Goal: Complete application form: Complete application form

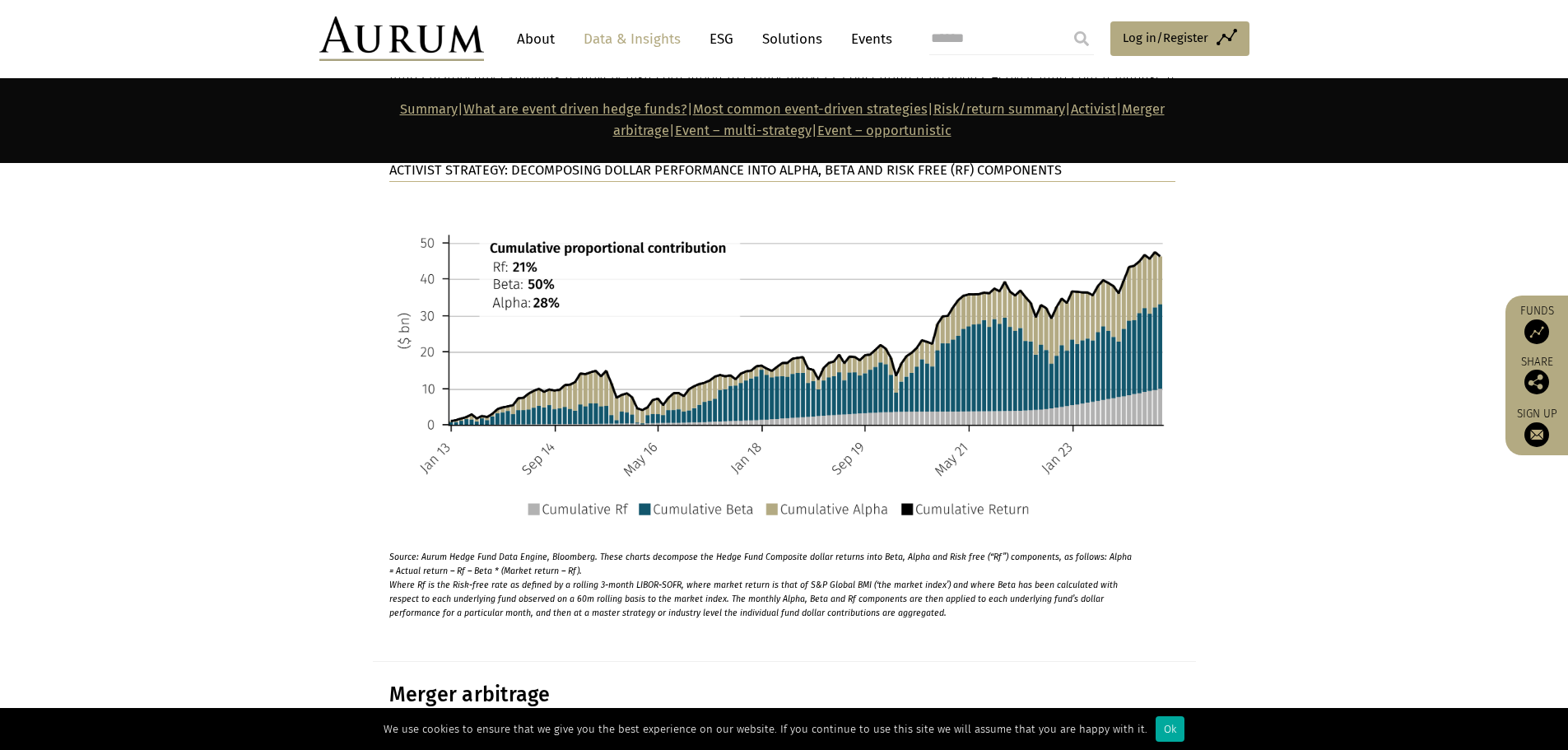
scroll to position [4447, 0]
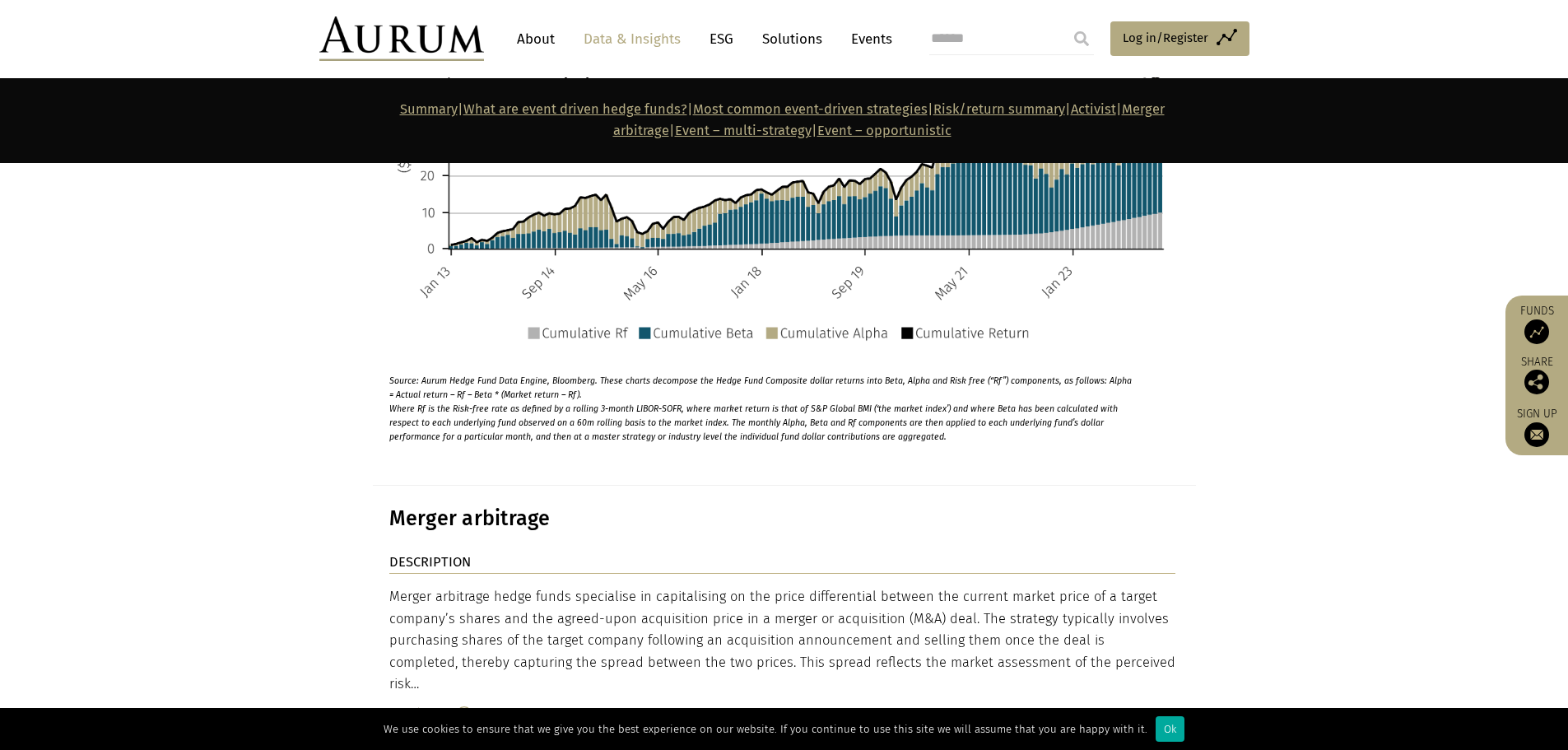
click at [769, 39] on link "Solutions" at bounding box center [792, 39] width 77 height 30
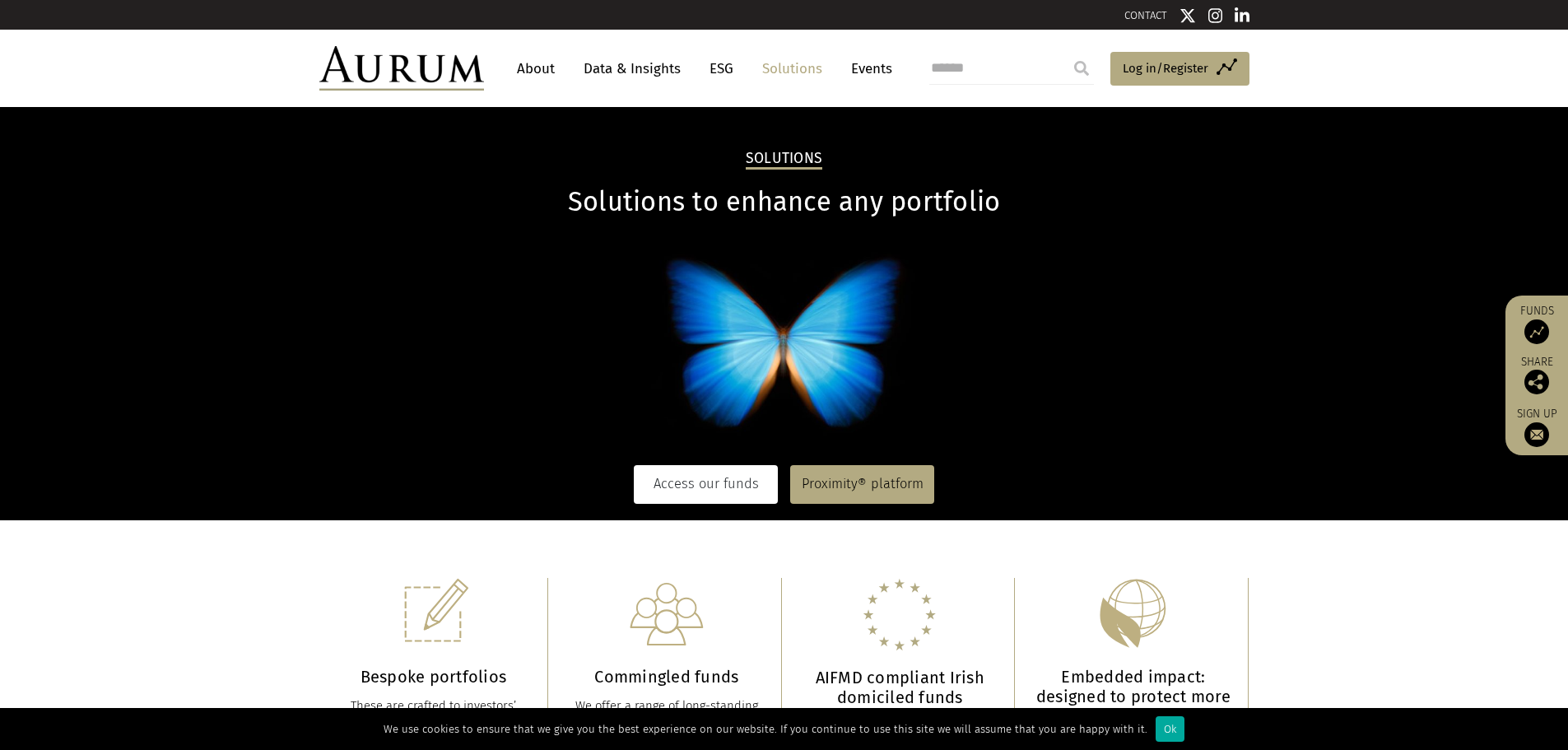
click at [723, 482] on link "Access our funds" at bounding box center [705, 484] width 144 height 38
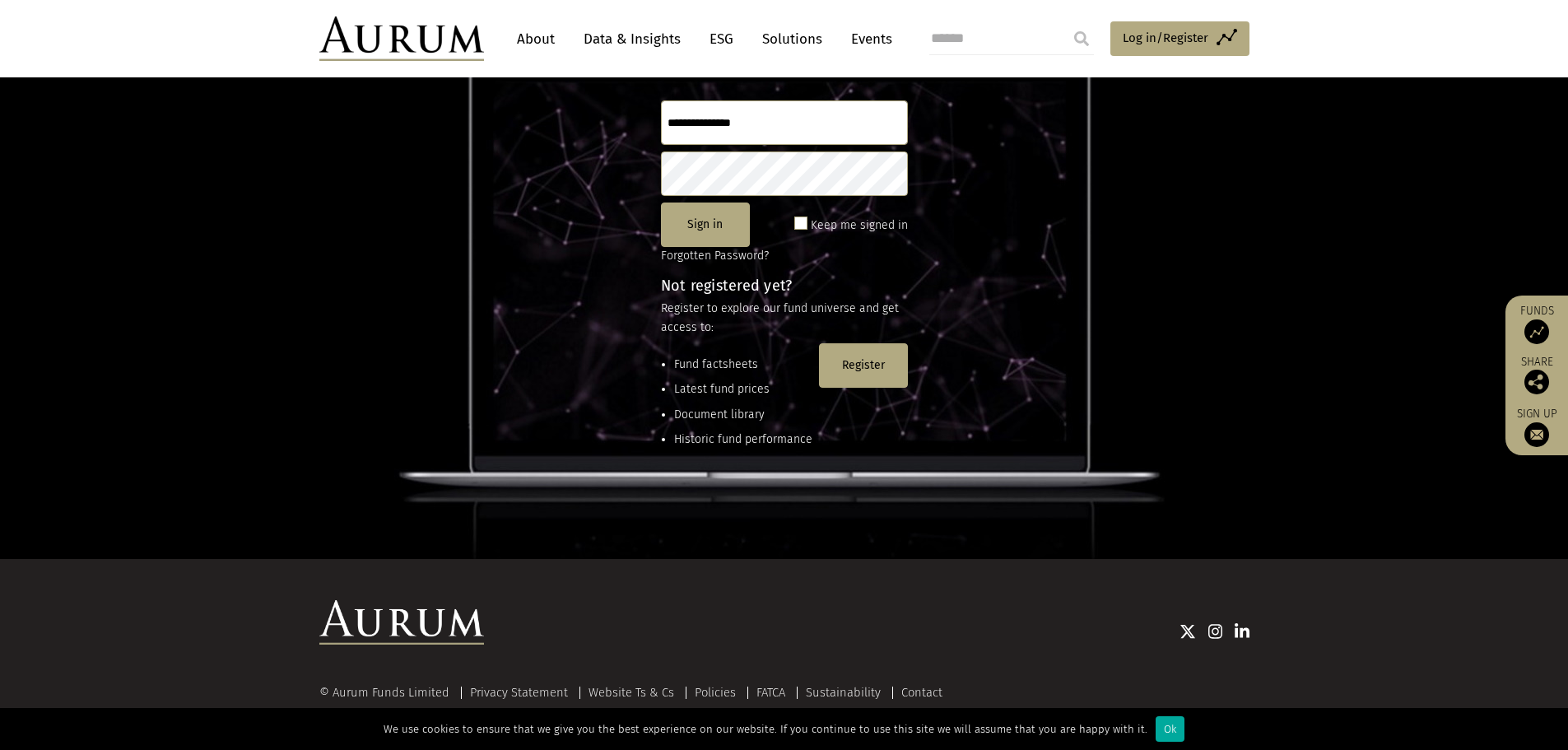
scroll to position [218, 0]
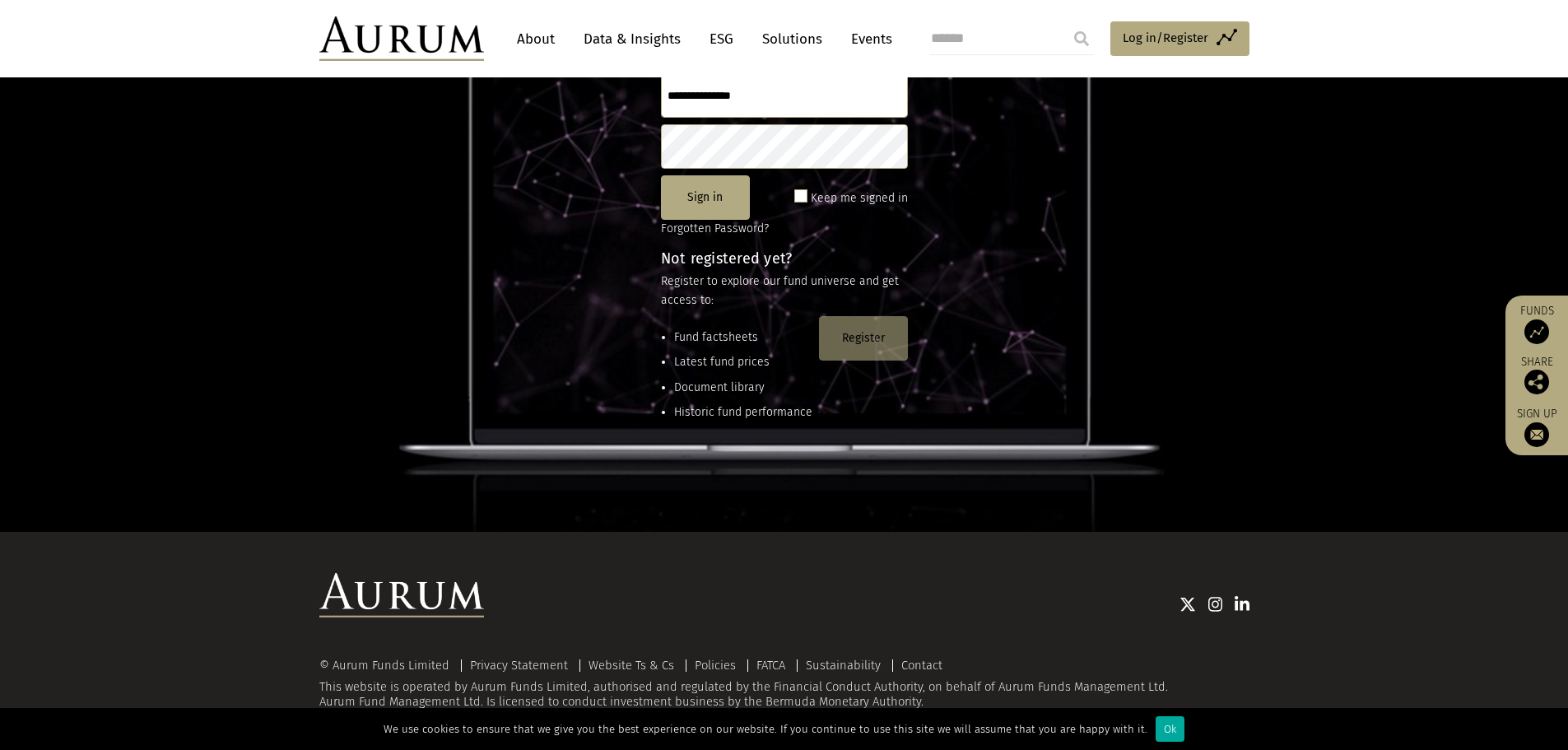
click at [858, 336] on button "Register" at bounding box center [863, 338] width 89 height 45
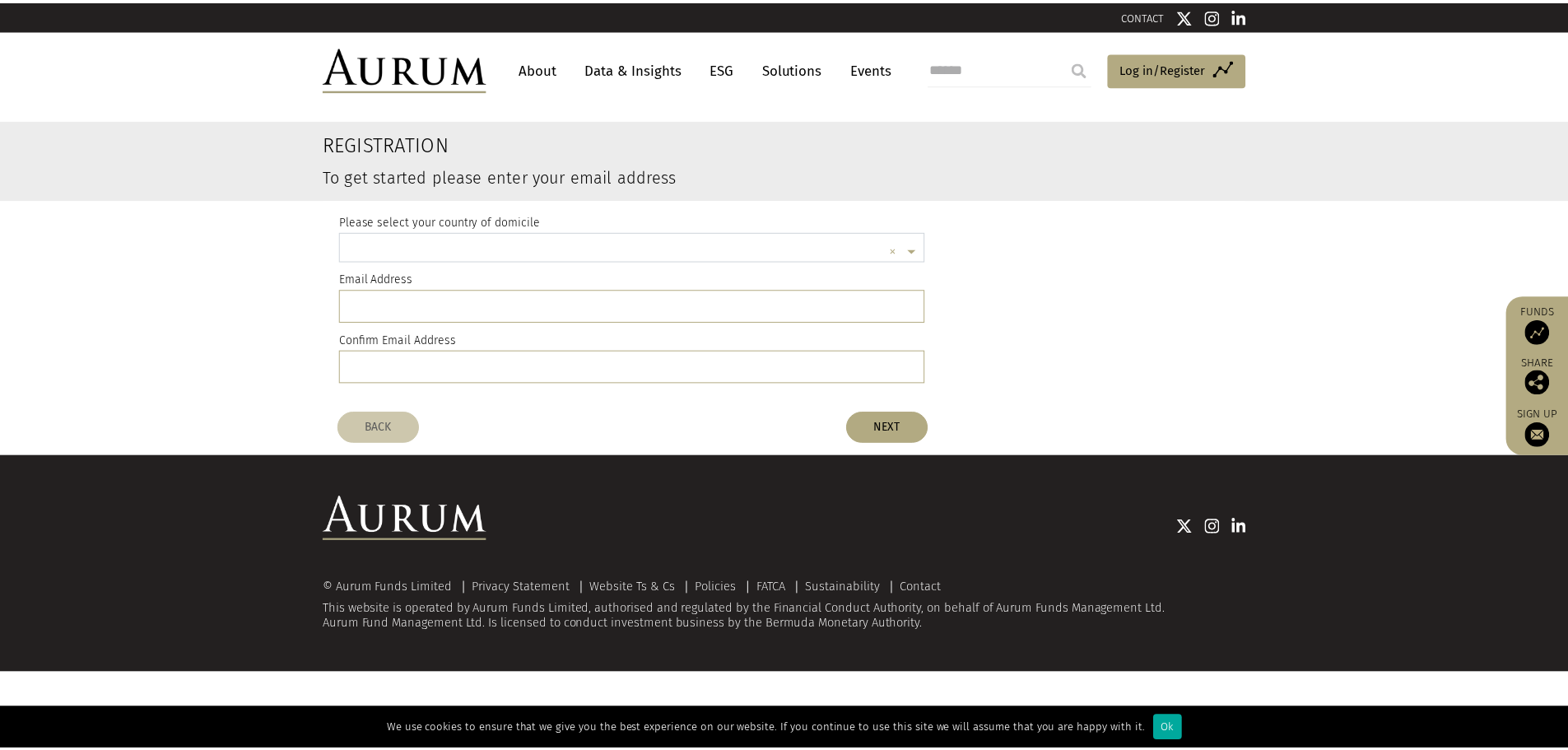
scroll to position [4, 0]
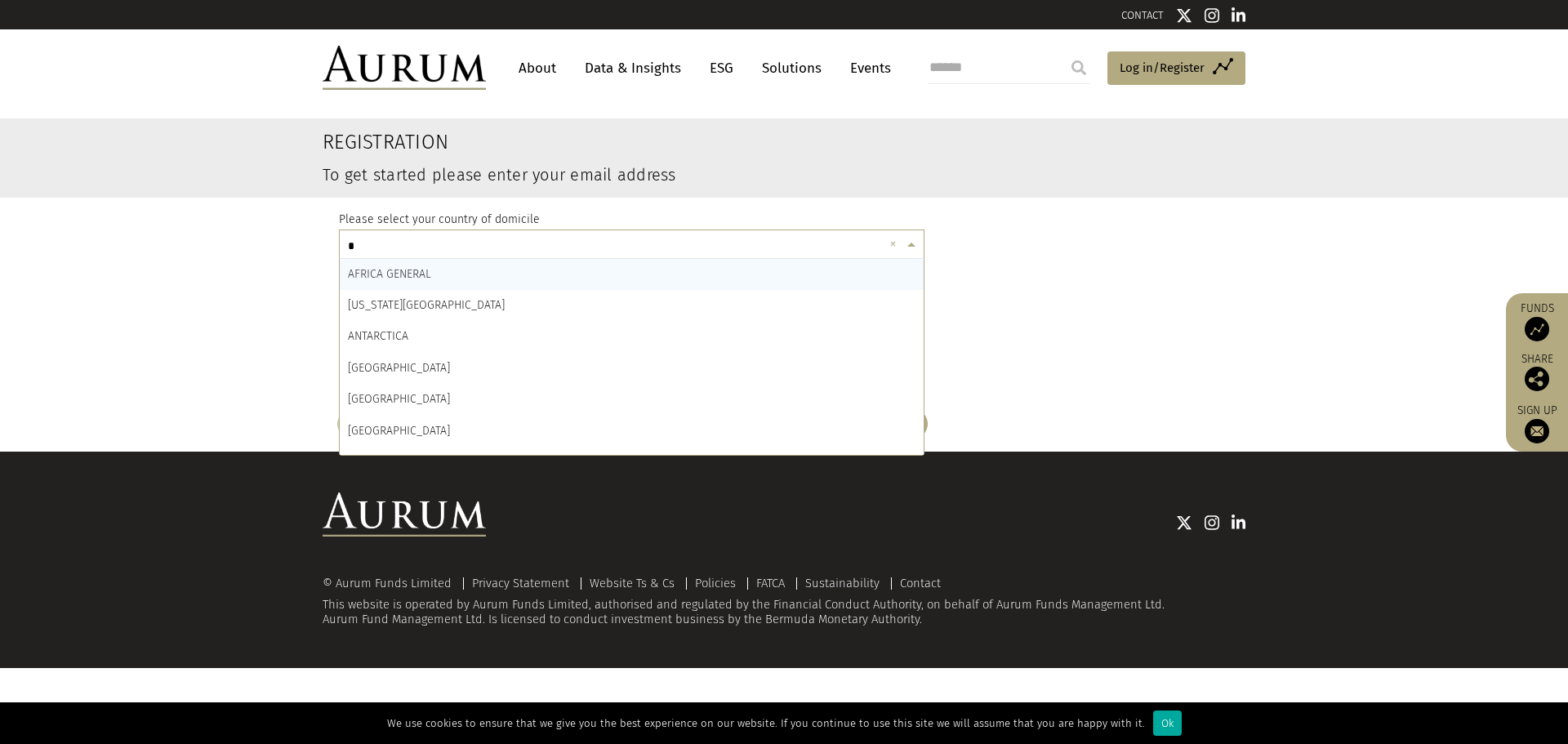
type input "**"
click at [433, 435] on div "CANADA" at bounding box center [631, 431] width 584 height 31
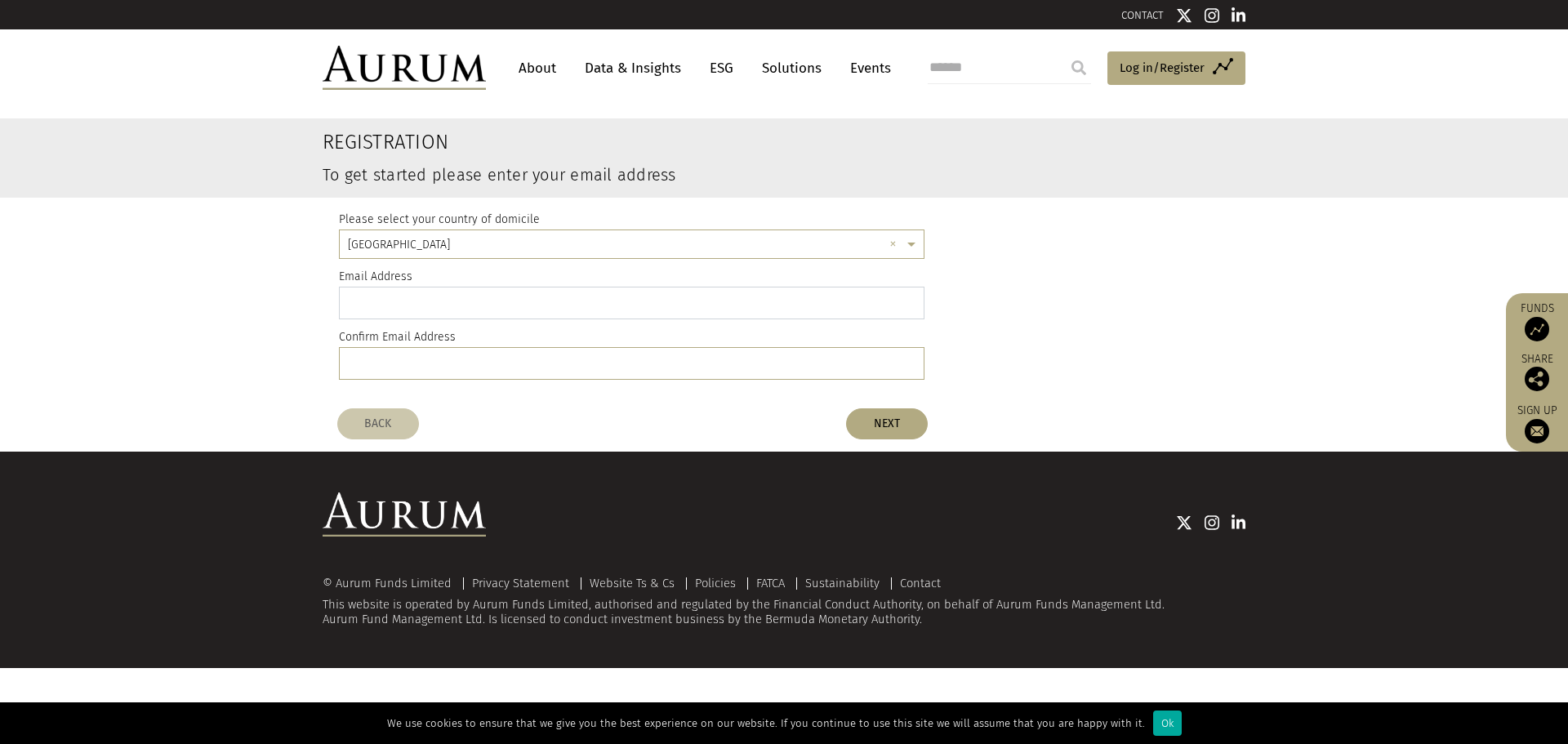
click at [428, 296] on input "email" at bounding box center [631, 302] width 585 height 33
type input "**********"
click at [423, 349] on input "email" at bounding box center [631, 363] width 585 height 33
type input "**********"
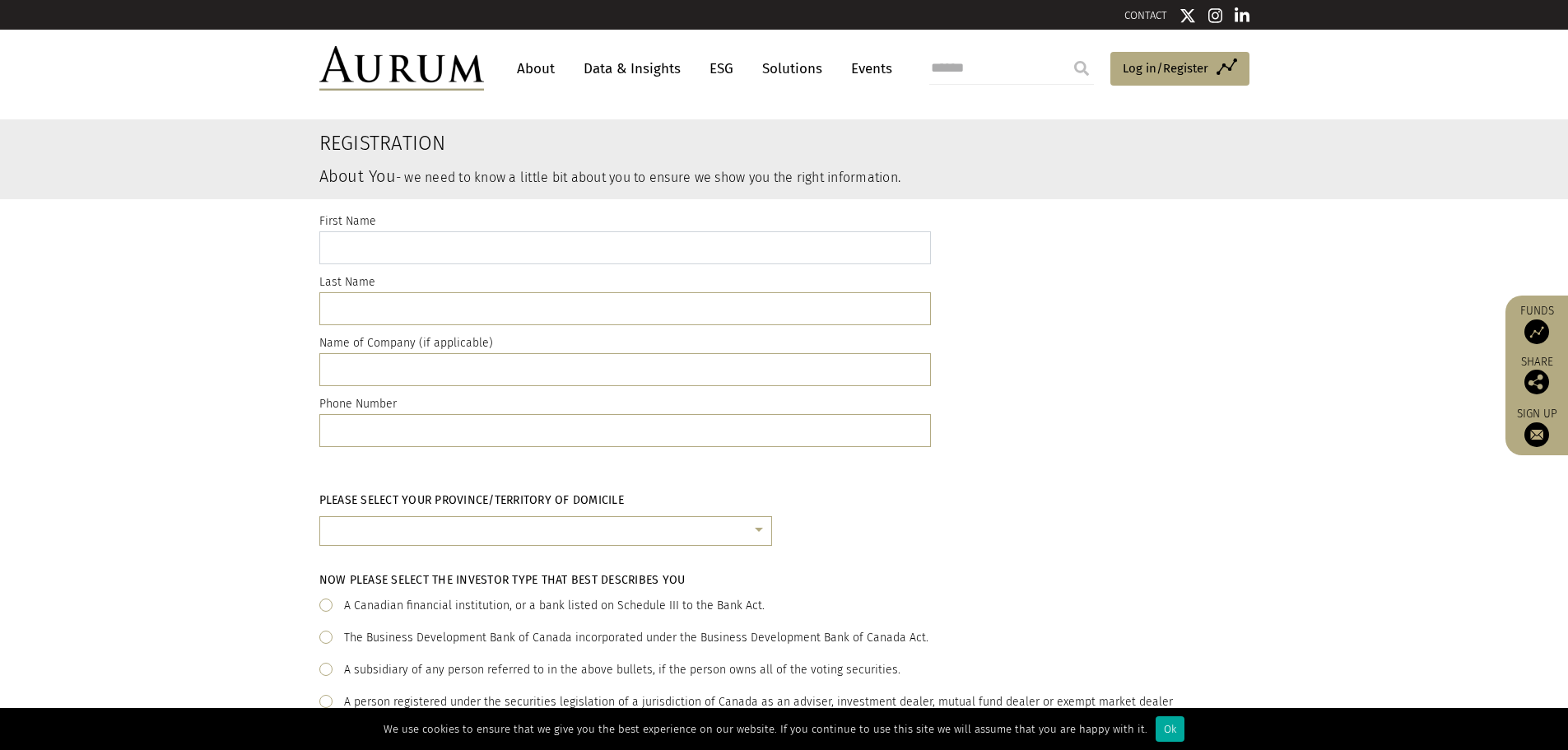
click at [489, 242] on input "text" at bounding box center [625, 247] width 612 height 33
type input "*****"
click at [448, 299] on input "text" at bounding box center [625, 308] width 612 height 33
type input "*****"
click at [411, 429] on input "text" at bounding box center [625, 430] width 612 height 33
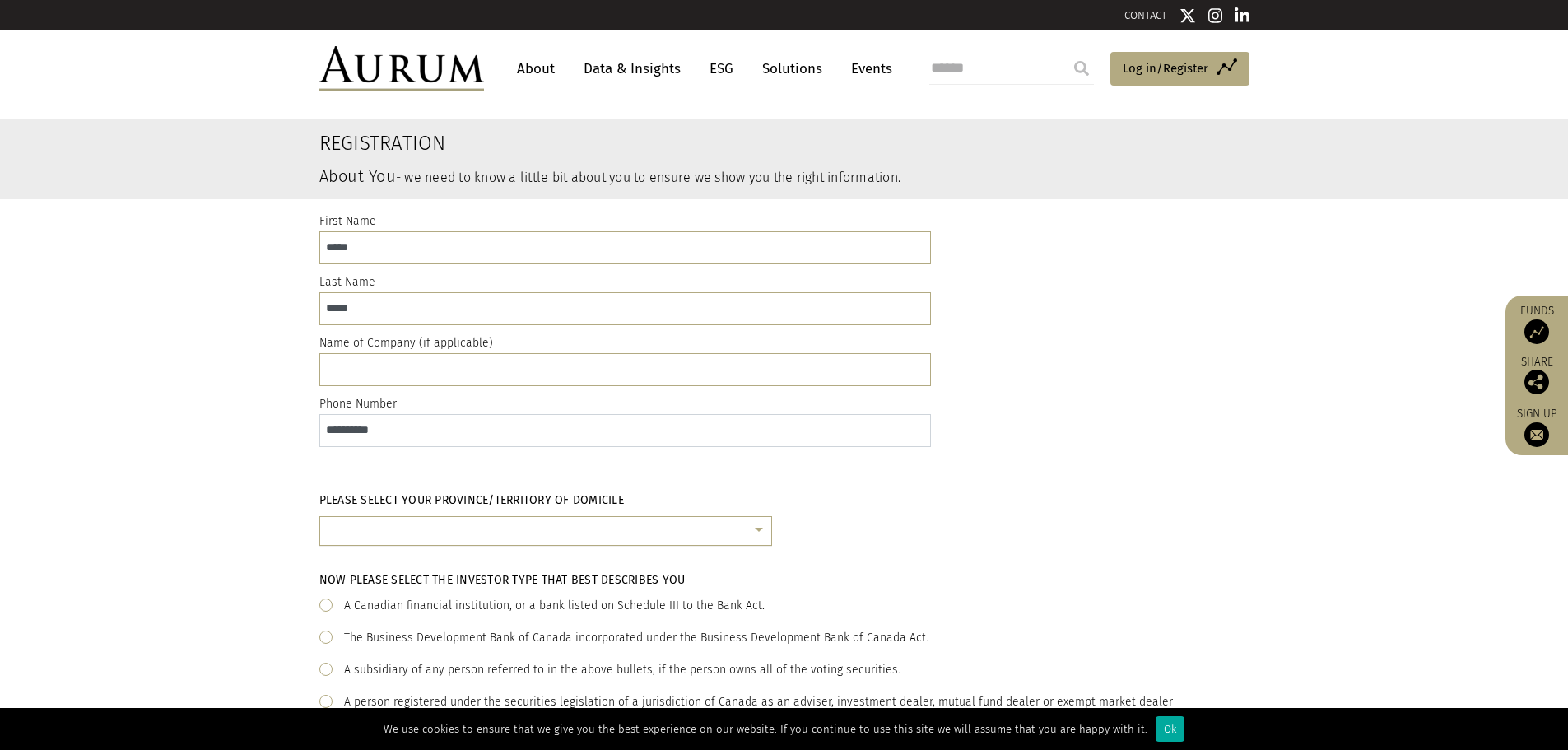
type input "**********"
click at [511, 526] on input "text" at bounding box center [528, 537] width 401 height 33
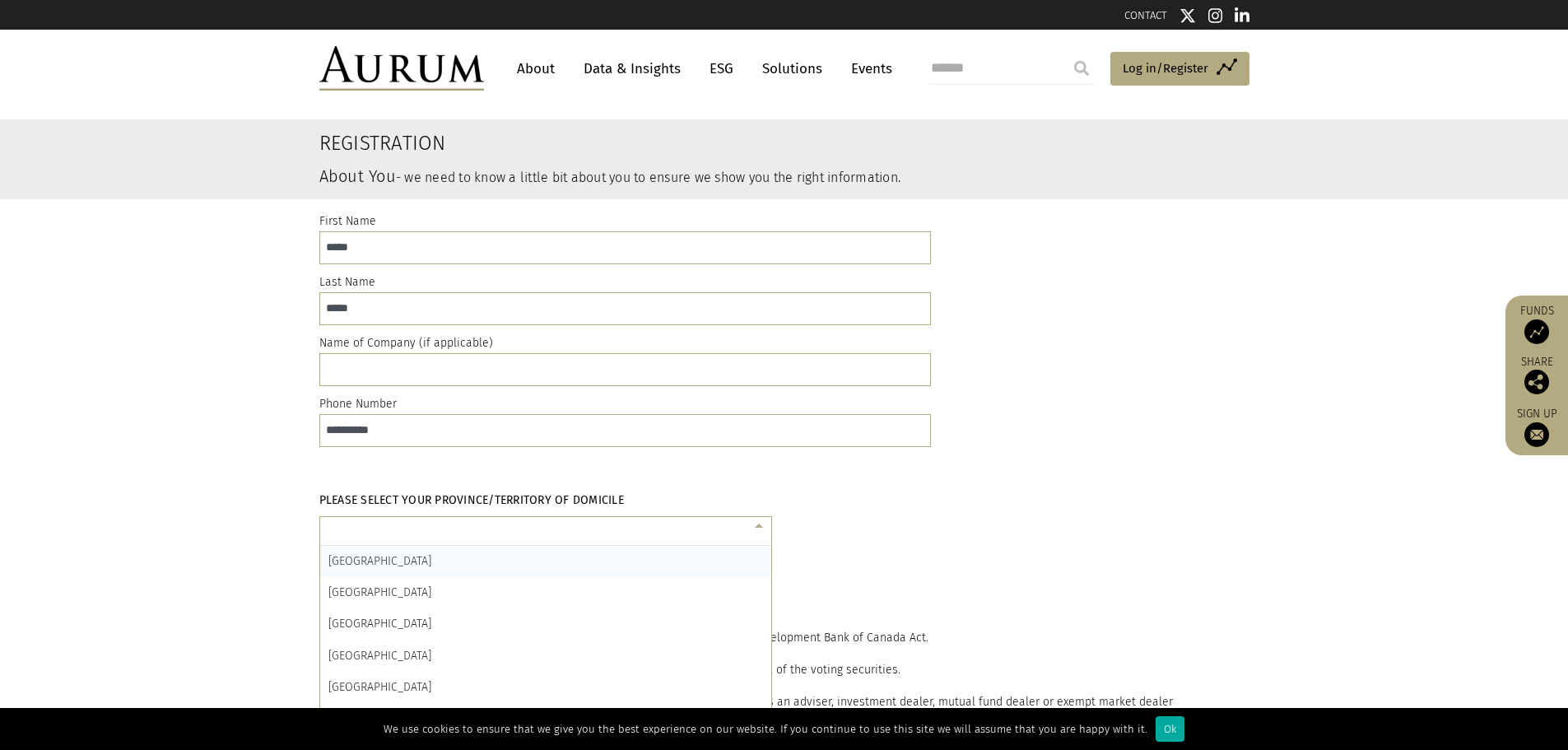
click at [432, 586] on div "British Columbia" at bounding box center [546, 593] width 451 height 31
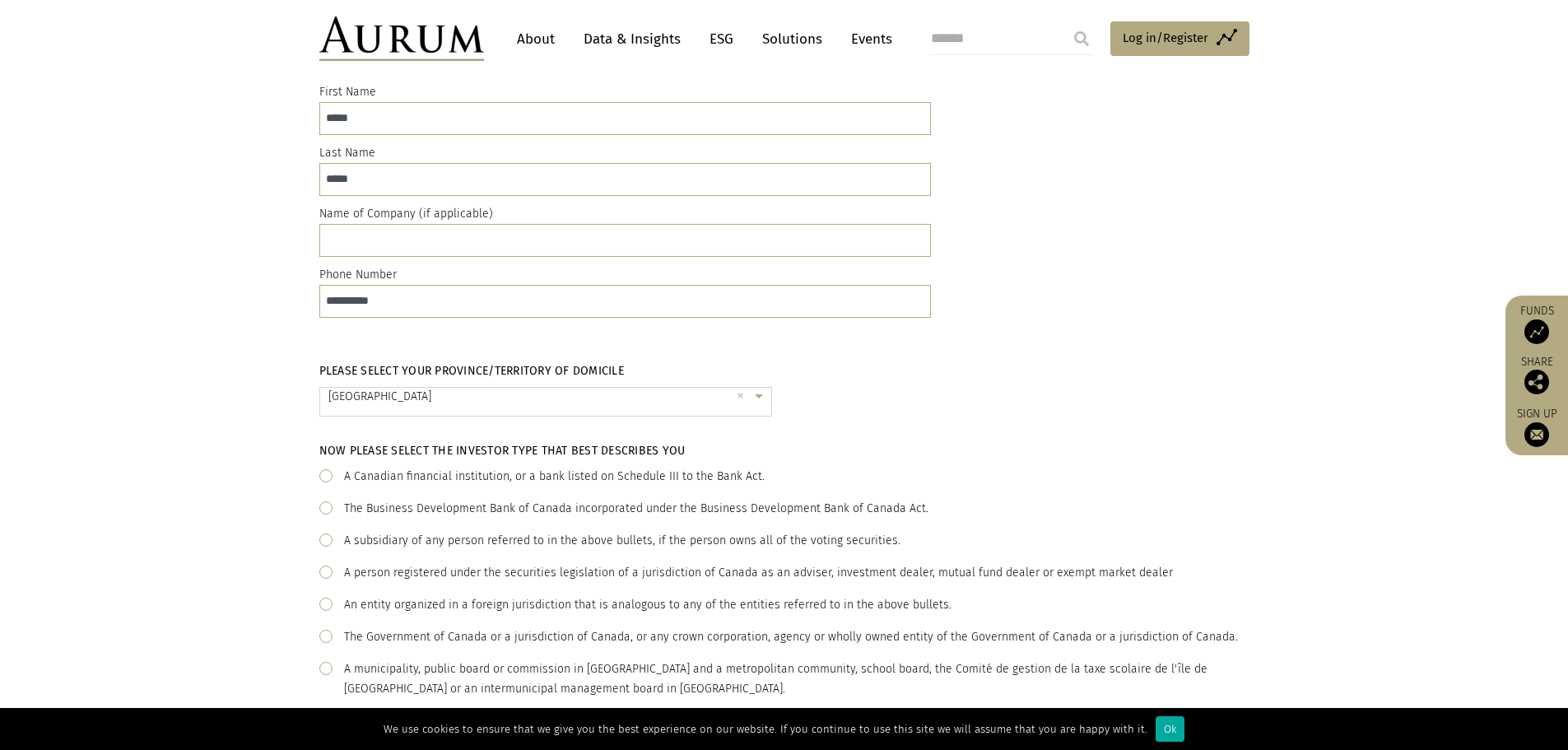
scroll to position [165, 0]
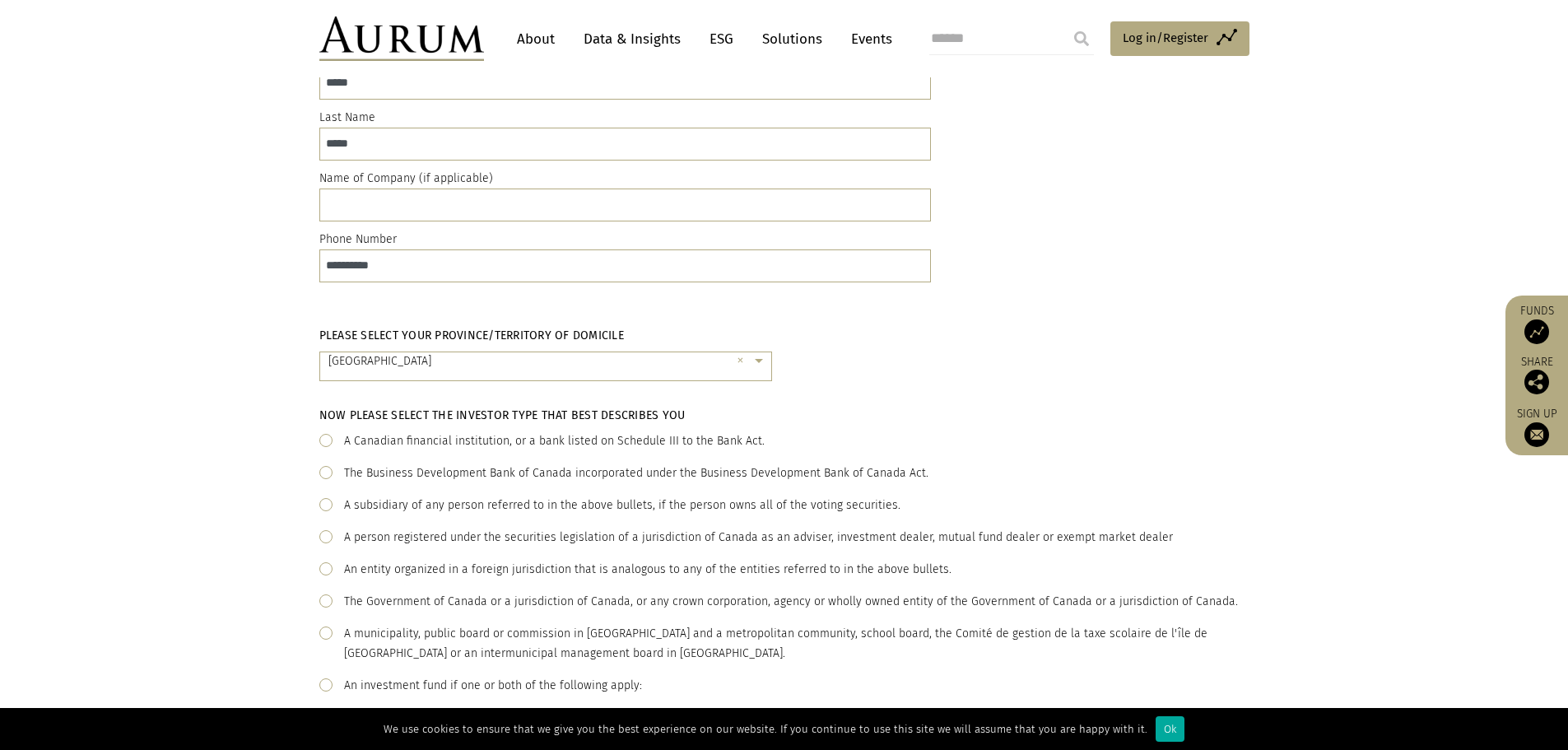
click at [463, 439] on div "A Canadian financial institution, or a bank listed on Schedule III to the Bank …" at bounding box center [554, 441] width 421 height 19
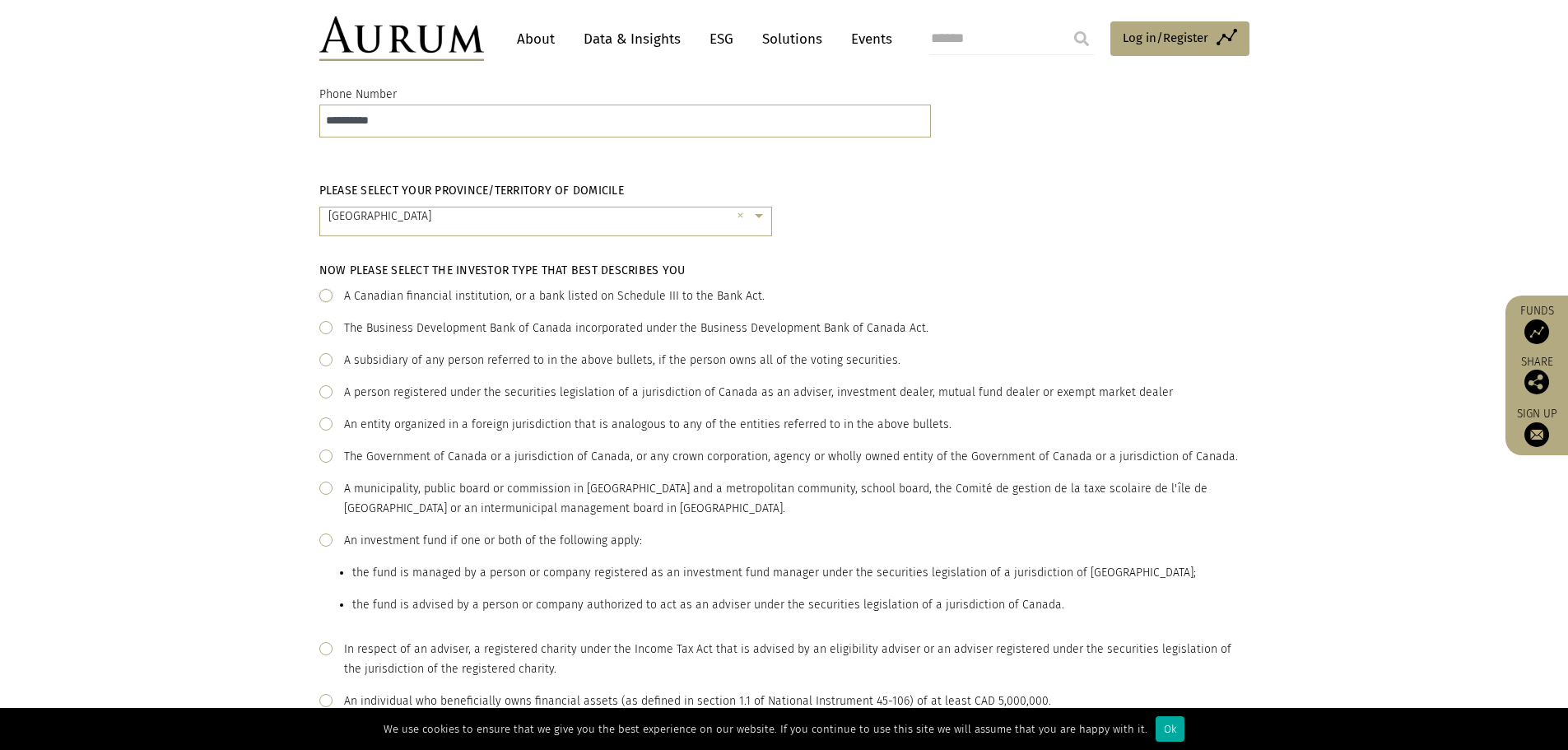
scroll to position [412, 0]
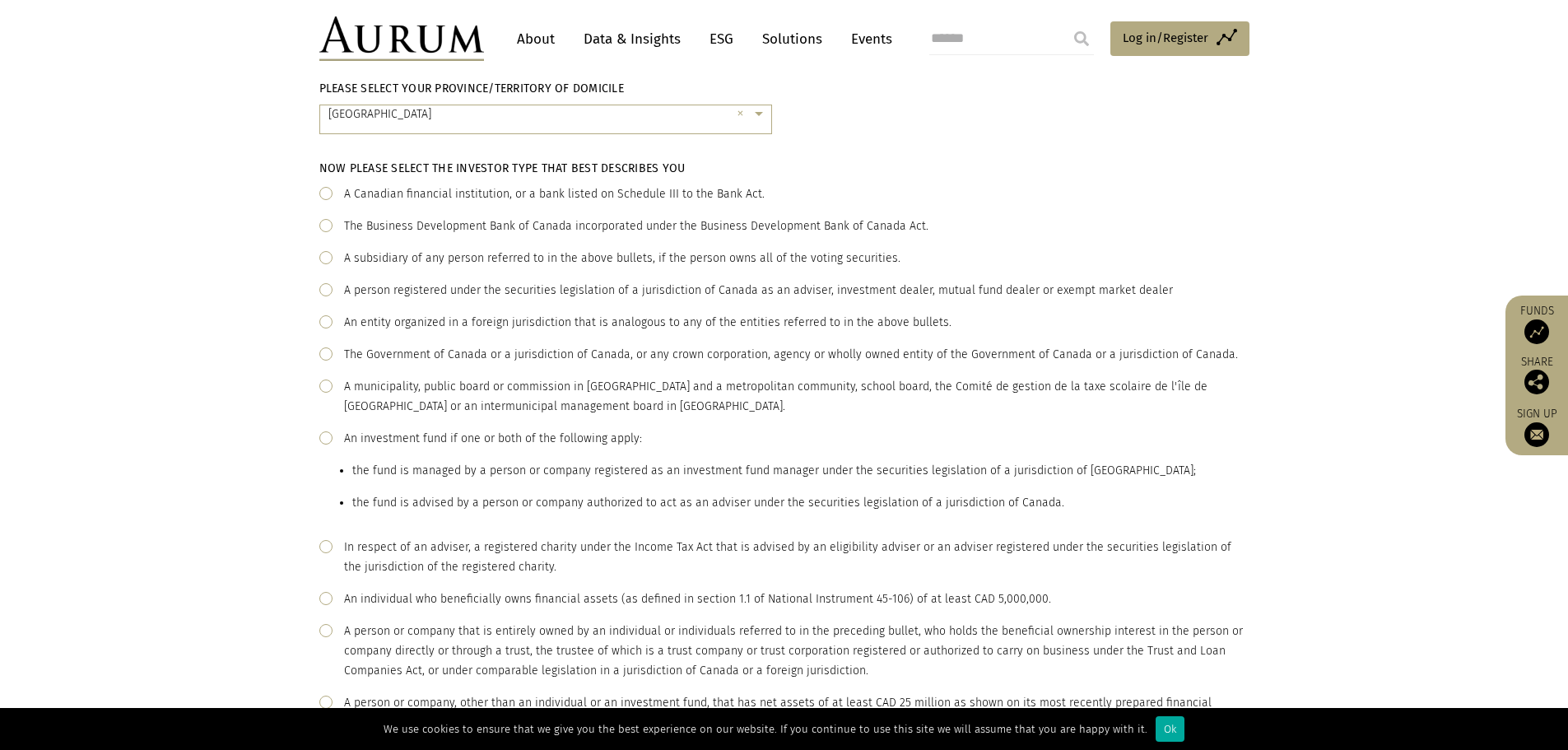
click at [437, 436] on div "An investment fund if one or both of the following apply: the fund is managed b…" at bounding box center [770, 471] width 852 height 84
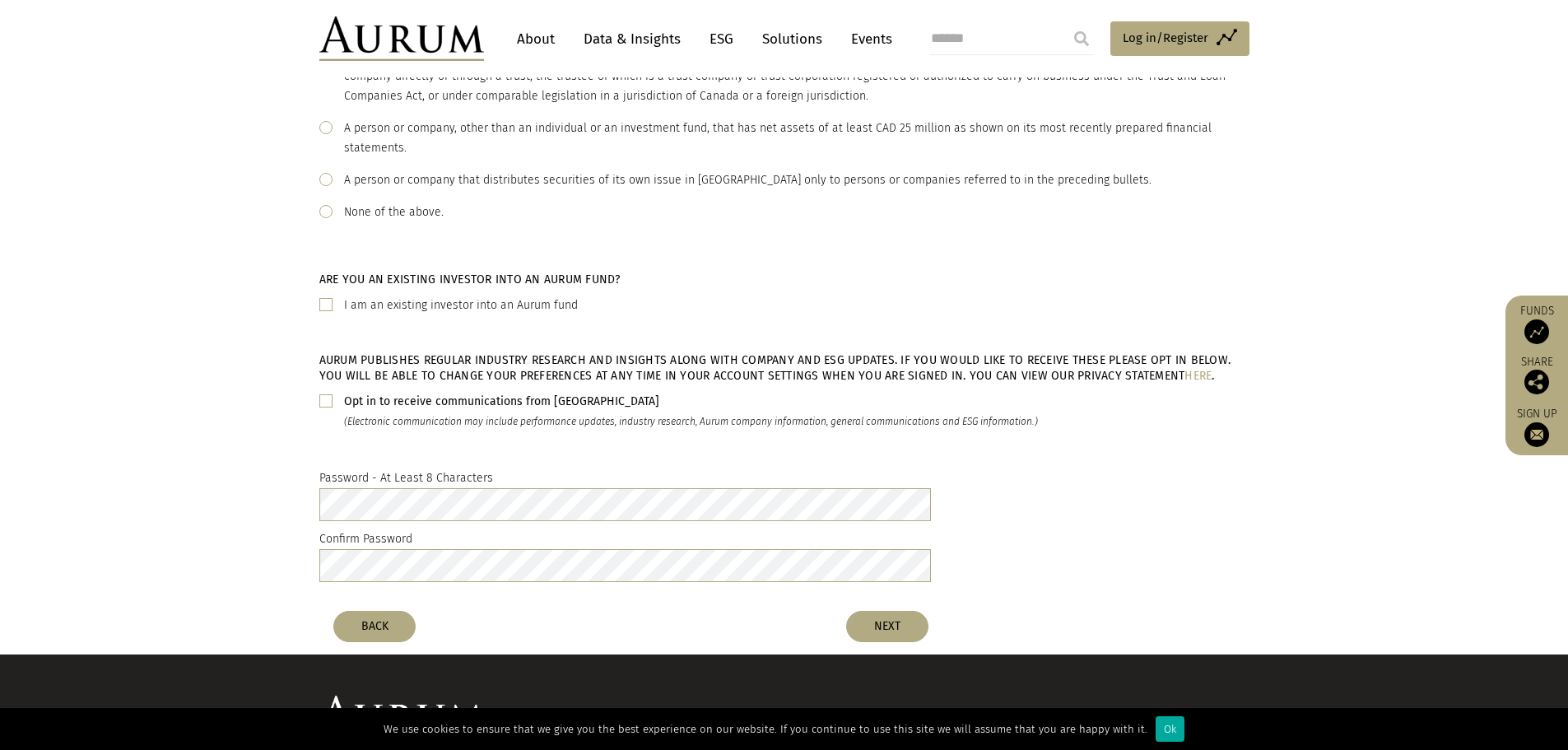
scroll to position [988, 0]
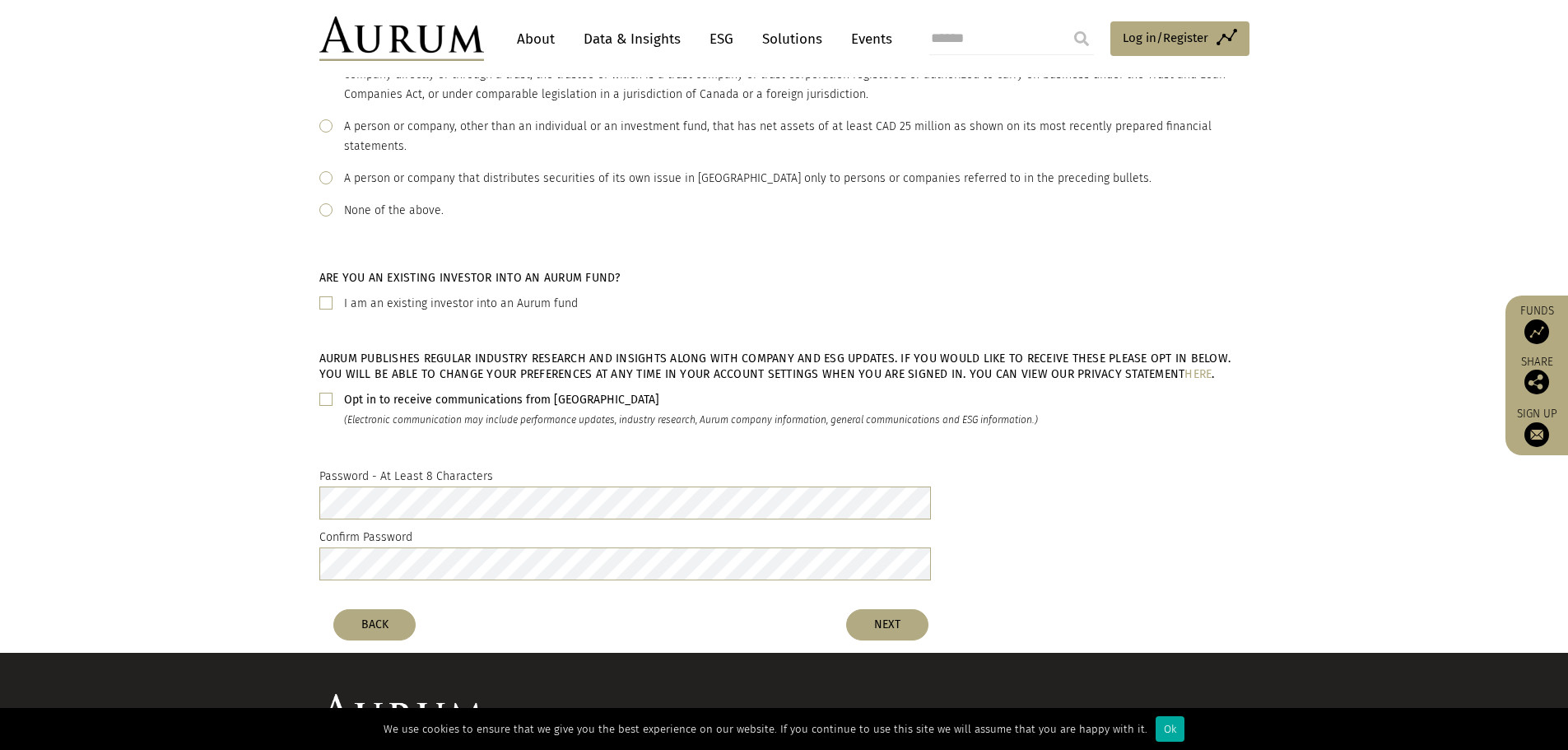
click at [341, 406] on div "Opt in to receive communications from Aurum (Electronic communication may inclu…" at bounding box center [784, 410] width 930 height 40
click at [324, 399] on span at bounding box center [326, 400] width 13 height 13
click at [881, 636] on button "NEXT" at bounding box center [887, 625] width 82 height 31
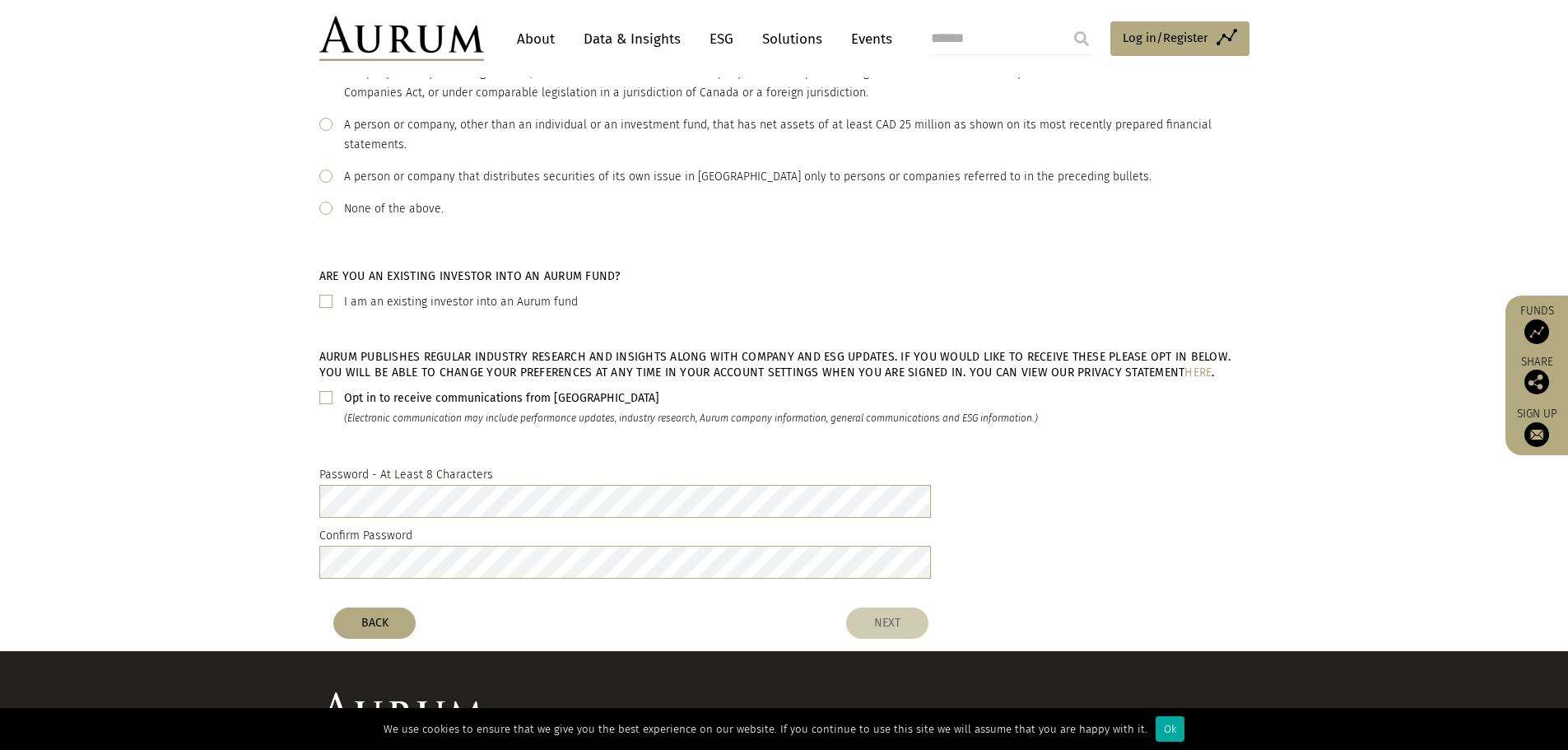
scroll to position [987, 0]
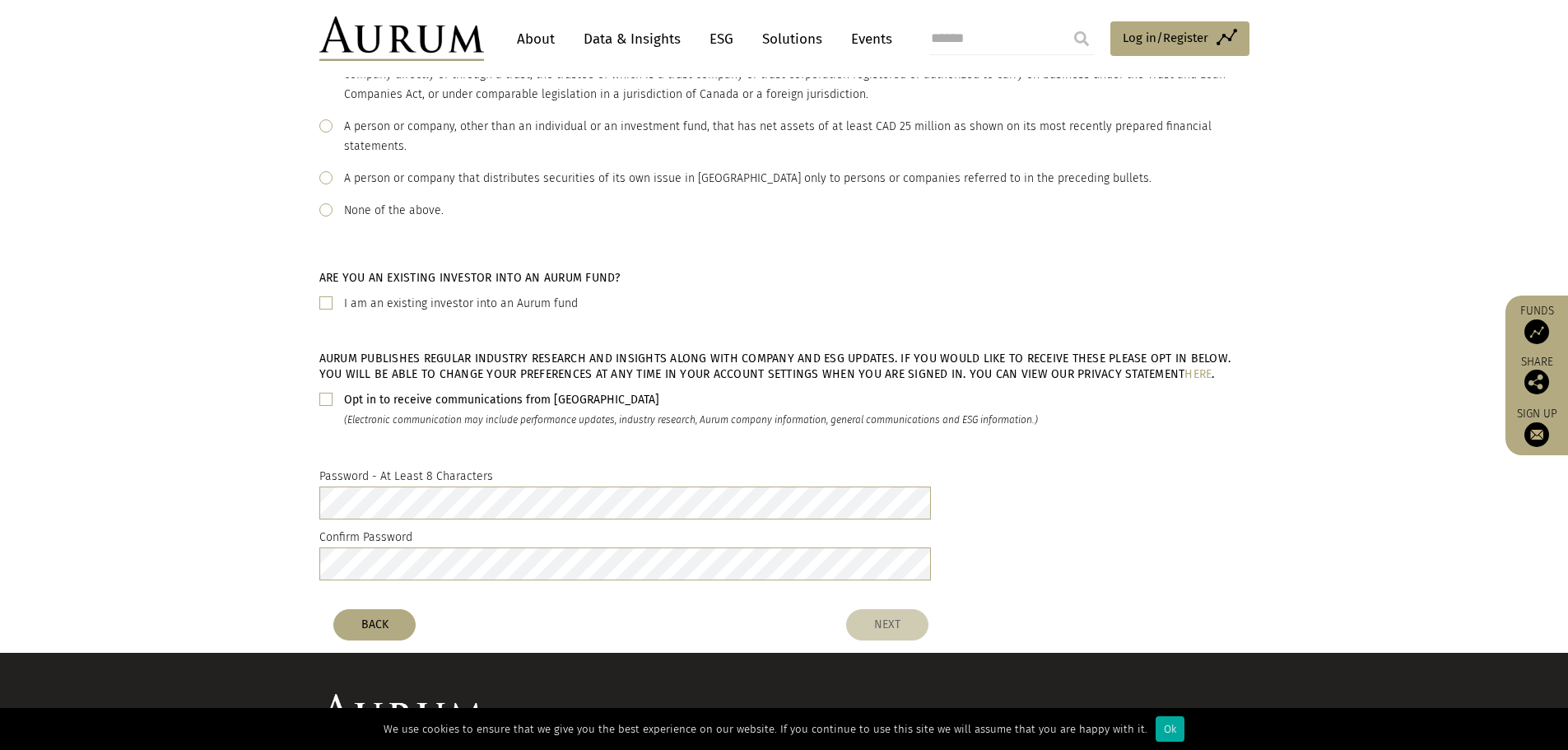
click at [886, 622] on button "NEXT" at bounding box center [887, 625] width 82 height 31
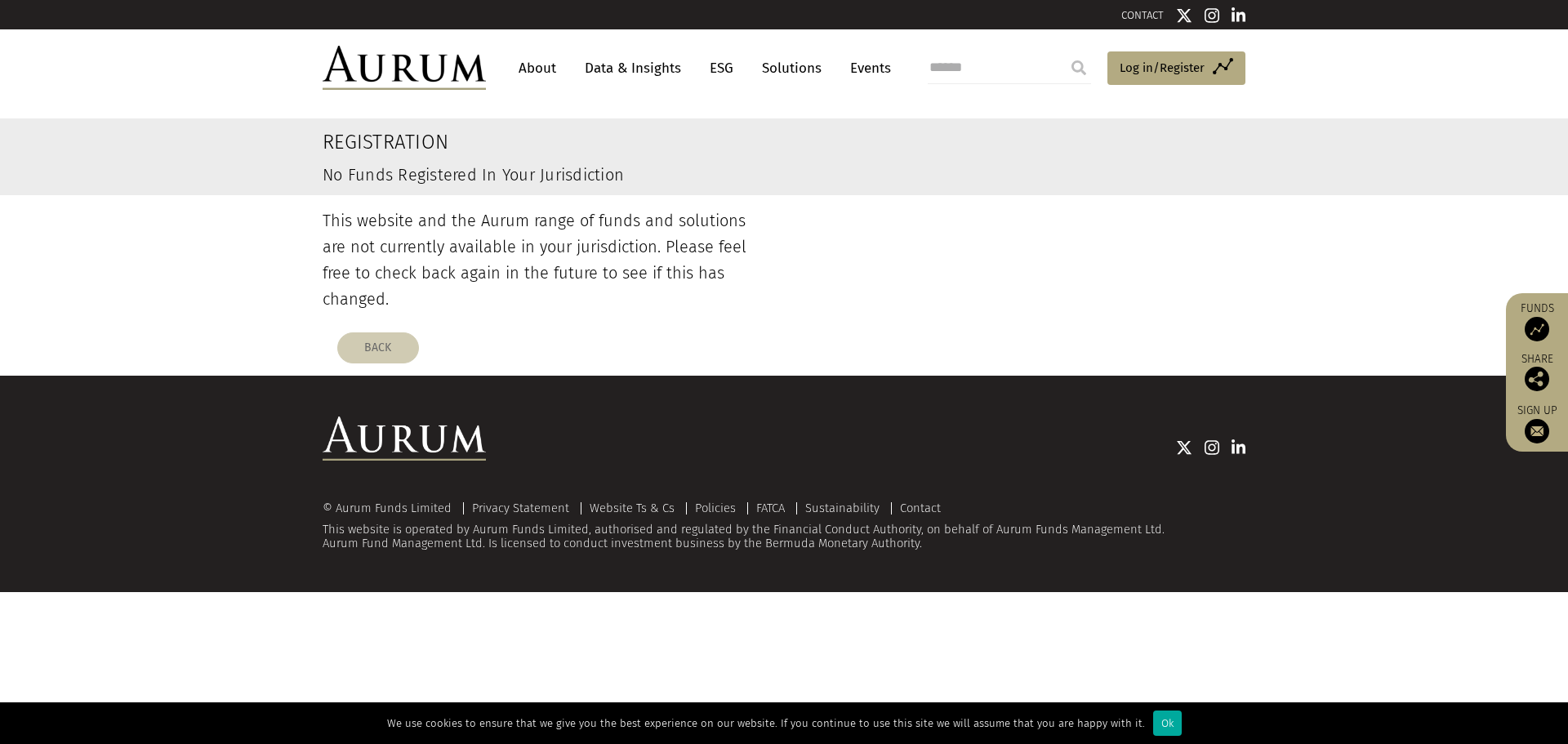
click at [391, 332] on button "BACK" at bounding box center [378, 347] width 82 height 31
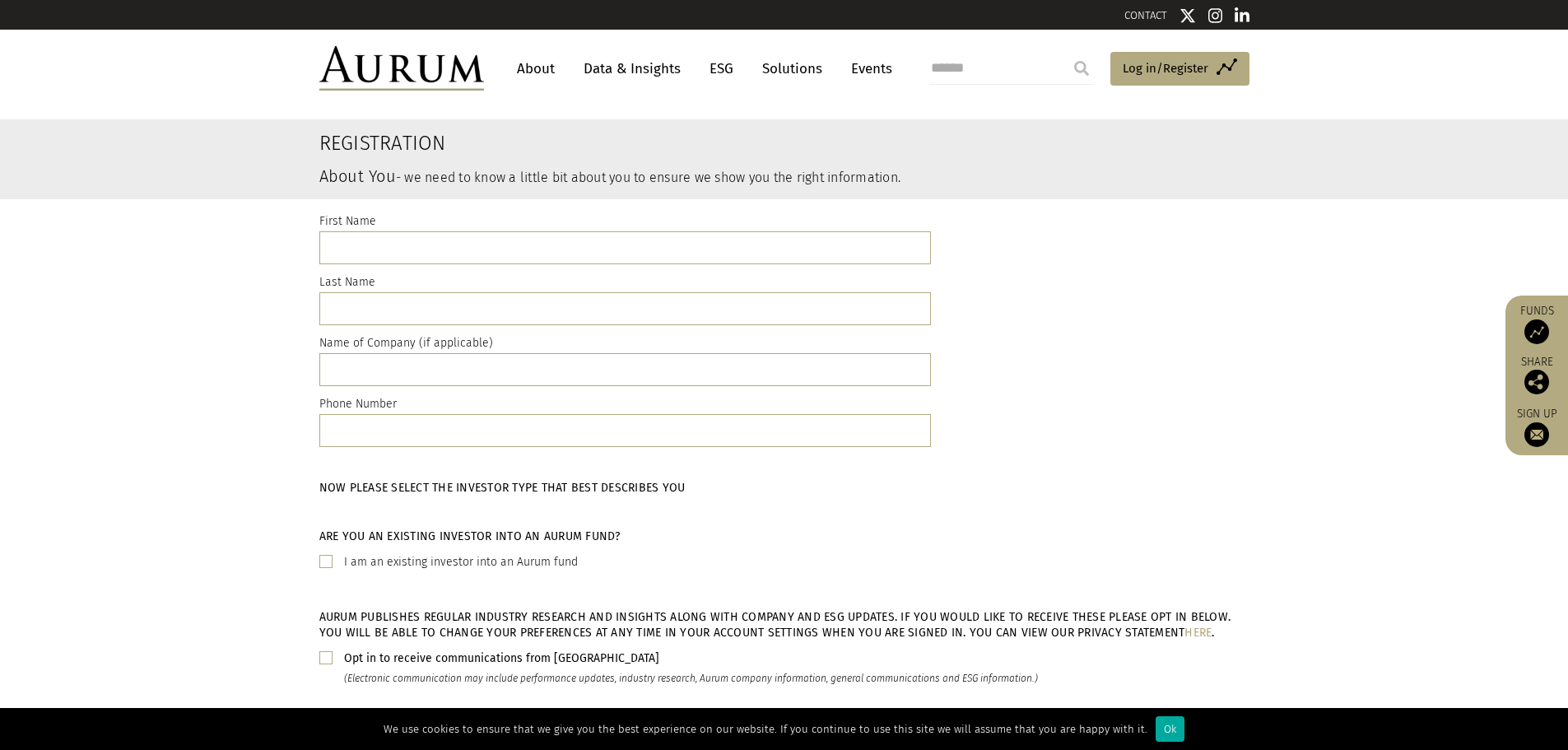
click at [548, 68] on link "About" at bounding box center [536, 69] width 55 height 30
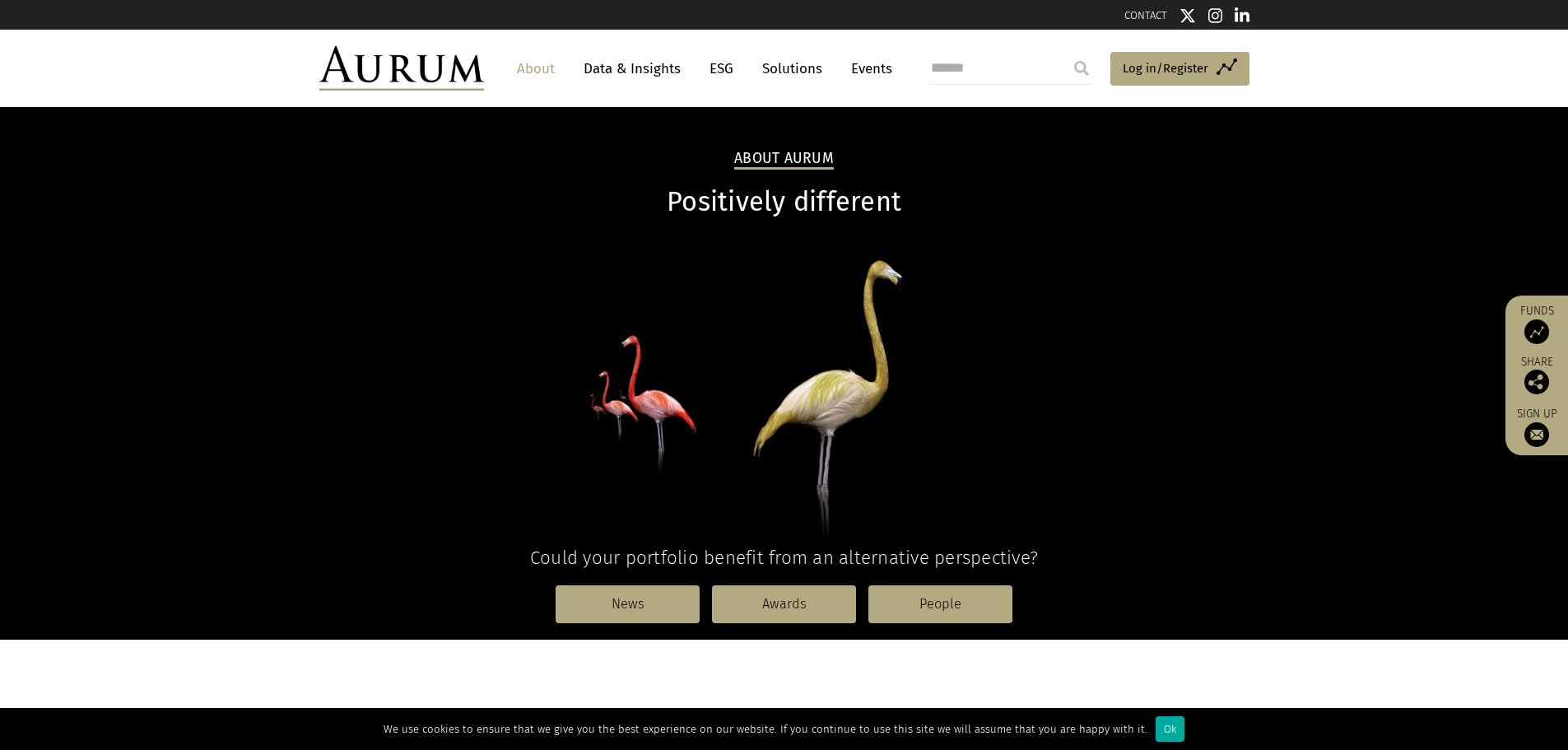
click at [632, 72] on link "Data & Insights" at bounding box center [632, 69] width 114 height 30
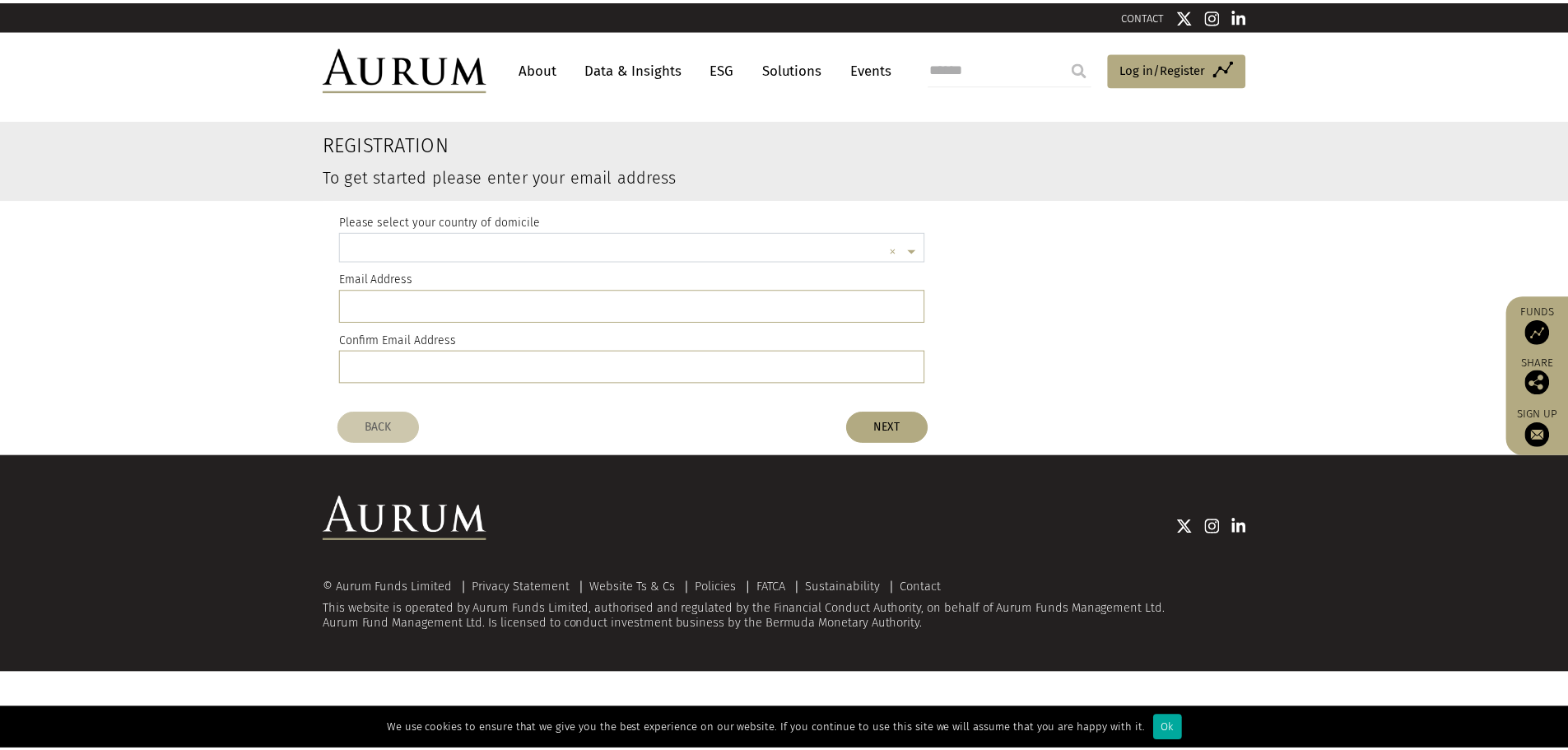
scroll to position [4, 0]
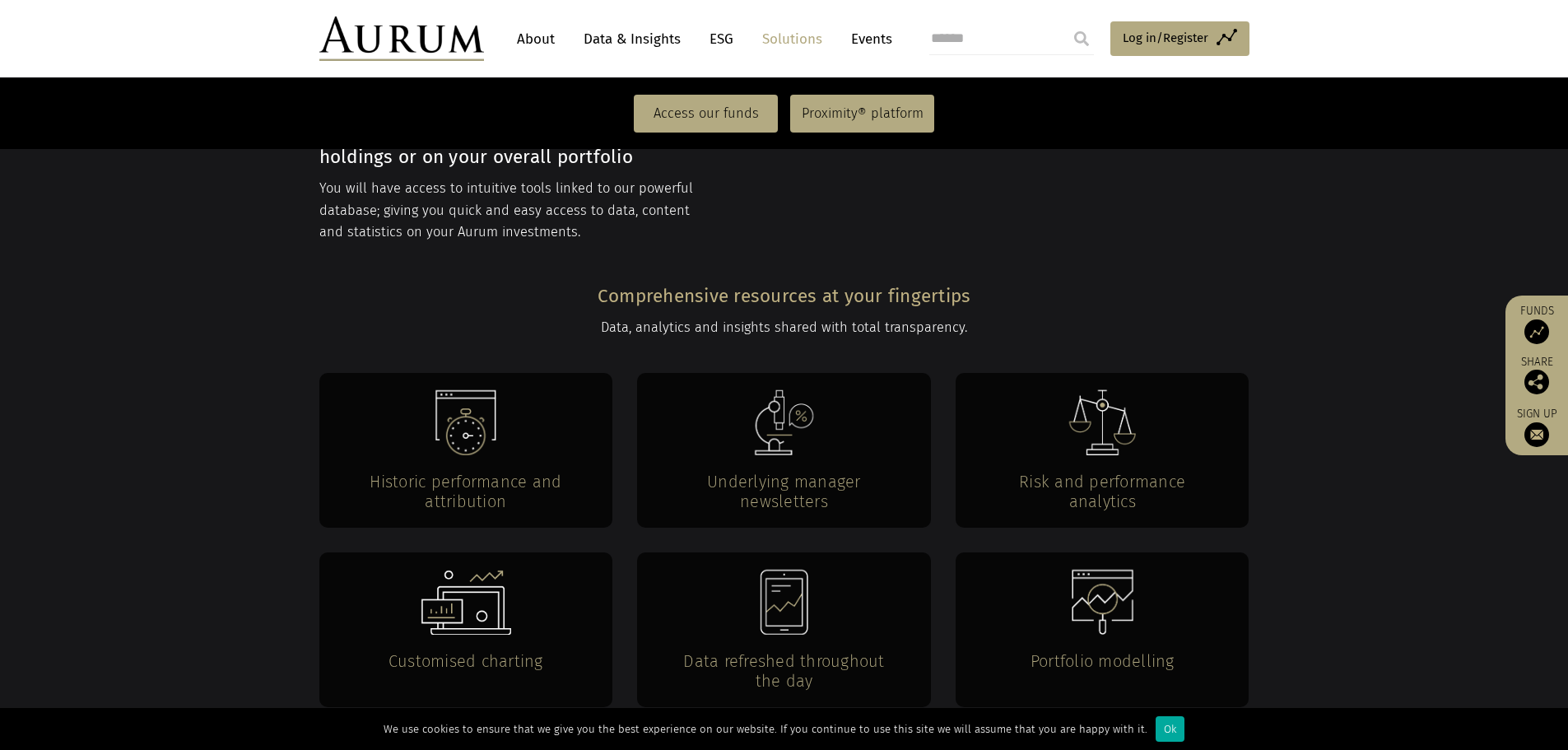
scroll to position [3047, 0]
